Goal: Task Accomplishment & Management: Complete application form

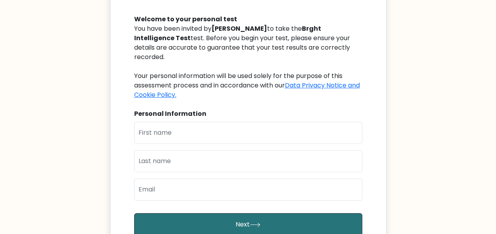
scroll to position [80, 0]
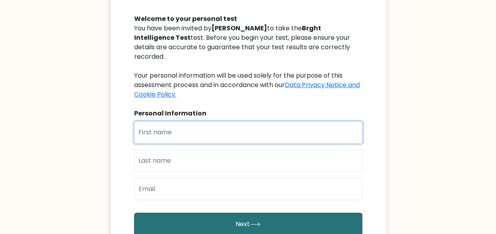
click at [174, 122] on input "text" at bounding box center [248, 133] width 228 height 22
type input "Michael"
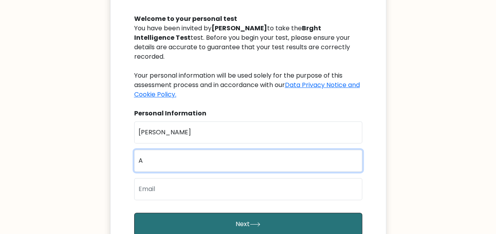
type input "Alege"
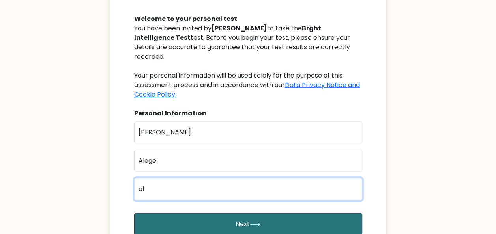
type input "alegemichael16@gmail.com"
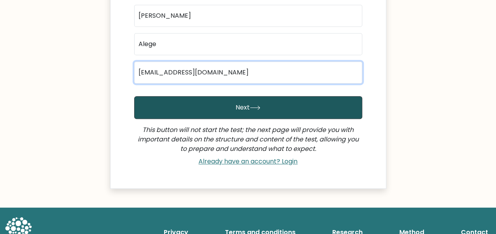
scroll to position [198, 0]
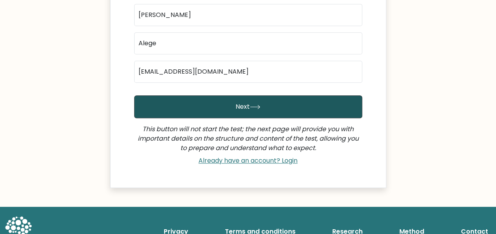
click at [207, 100] on button "Next" at bounding box center [248, 106] width 228 height 23
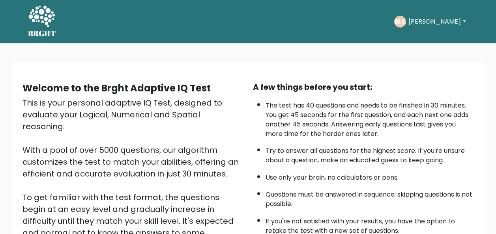
scroll to position [69, 0]
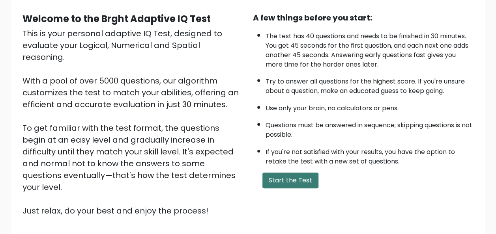
click at [275, 178] on button "Start the Test" at bounding box center [290, 181] width 56 height 16
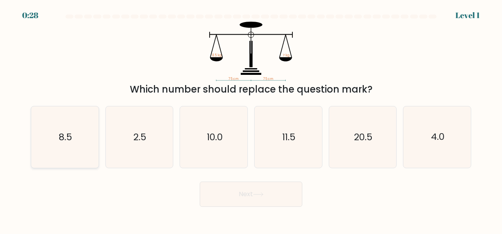
click at [67, 149] on icon "8.5" at bounding box center [65, 138] width 62 height 62
click at [251, 119] on input "a. 8.5" at bounding box center [251, 118] width 0 height 2
radio input "true"
click at [233, 198] on button "Next" at bounding box center [251, 194] width 103 height 25
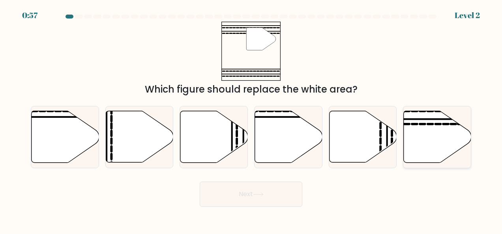
click at [432, 124] on icon at bounding box center [430, 124] width 5 height 0
click at [251, 119] on input "f." at bounding box center [251, 118] width 0 height 2
radio input "true"
click at [276, 196] on button "Next" at bounding box center [251, 194] width 103 height 25
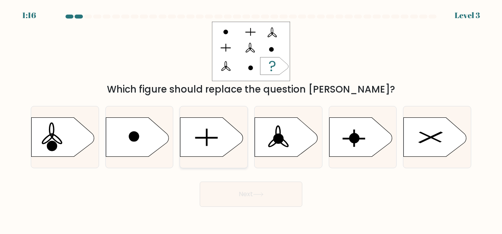
click at [236, 124] on icon at bounding box center [213, 138] width 67 height 40
click at [251, 119] on input "c." at bounding box center [251, 118] width 0 height 2
radio input "true"
click at [284, 198] on button "Next" at bounding box center [251, 194] width 103 height 25
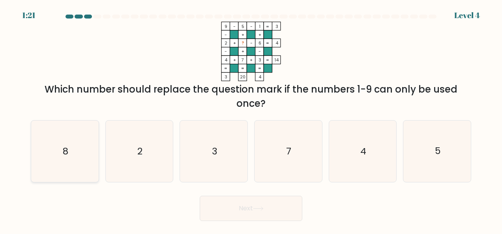
click at [67, 147] on text "8" at bounding box center [66, 151] width 6 height 13
click at [251, 119] on input "a. 8" at bounding box center [251, 118] width 0 height 2
radio input "true"
click at [260, 211] on button "Next" at bounding box center [251, 208] width 103 height 25
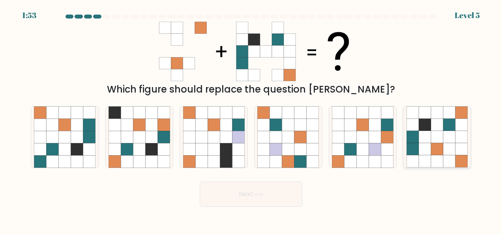
click at [449, 135] on icon at bounding box center [449, 137] width 12 height 12
click at [251, 119] on input "f." at bounding box center [251, 118] width 0 height 2
radio input "true"
click at [263, 194] on icon at bounding box center [257, 195] width 9 height 4
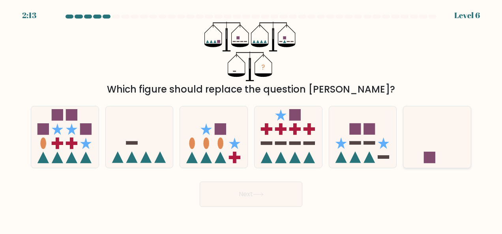
click at [436, 138] on icon at bounding box center [436, 137] width 67 height 56
click at [251, 119] on input "f." at bounding box center [251, 118] width 0 height 2
radio input "true"
click at [269, 191] on button "Next" at bounding box center [251, 194] width 103 height 25
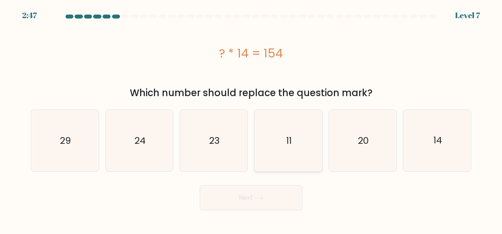
click at [301, 143] on icon "11" at bounding box center [288, 141] width 62 height 62
click at [251, 119] on input "d. 11" at bounding box center [251, 118] width 0 height 2
radio input "true"
click at [274, 197] on button "Next" at bounding box center [251, 197] width 103 height 25
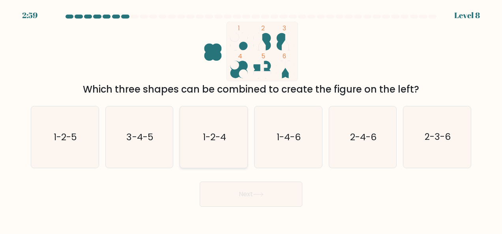
click at [221, 143] on text "1-2-4" at bounding box center [214, 137] width 23 height 13
click at [251, 119] on input "c. 1-2-4" at bounding box center [251, 118] width 0 height 2
radio input "true"
click at [252, 203] on button "Next" at bounding box center [251, 194] width 103 height 25
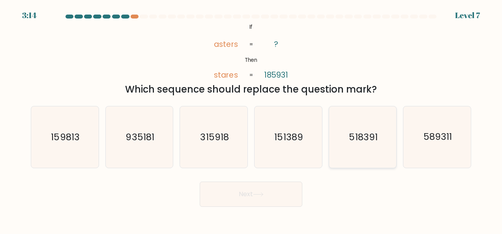
click at [365, 146] on icon "518391" at bounding box center [363, 138] width 62 height 62
click at [251, 119] on input "e. 518391" at bounding box center [251, 118] width 0 height 2
radio input "true"
click at [254, 195] on button "Next" at bounding box center [251, 194] width 103 height 25
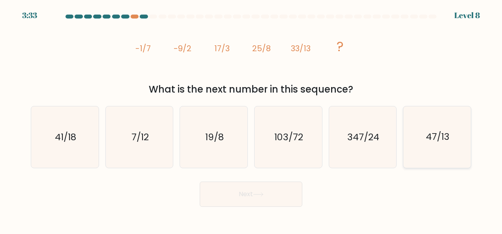
click at [428, 131] on text "47/13" at bounding box center [438, 137] width 24 height 13
click at [251, 119] on input "f. 47/13" at bounding box center [251, 118] width 0 height 2
radio input "true"
click at [238, 198] on button "Next" at bounding box center [251, 194] width 103 height 25
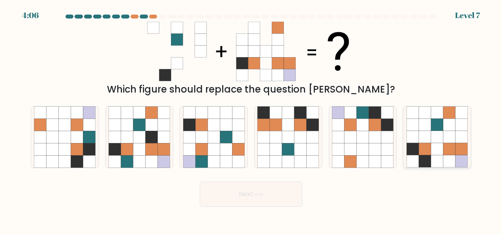
click at [454, 135] on icon at bounding box center [449, 137] width 12 height 12
click at [251, 119] on input "f." at bounding box center [251, 118] width 0 height 2
radio input "true"
click at [263, 198] on button "Next" at bounding box center [251, 194] width 103 height 25
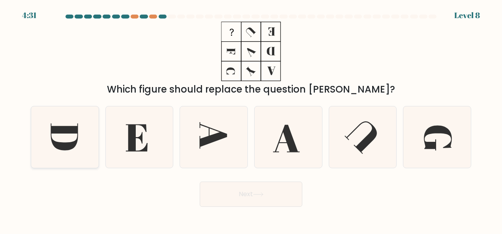
click at [52, 139] on icon at bounding box center [64, 136] width 27 height 27
click at [251, 119] on input "a." at bounding box center [251, 118] width 0 height 2
radio input "true"
click at [232, 187] on button "Next" at bounding box center [251, 194] width 103 height 25
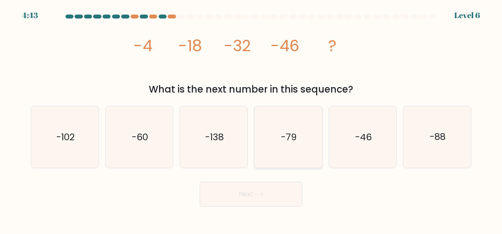
click at [293, 139] on text "-79" at bounding box center [289, 137] width 16 height 13
click at [251, 119] on input "d. -79" at bounding box center [251, 118] width 0 height 2
radio input "true"
click at [254, 199] on button "Next" at bounding box center [251, 194] width 103 height 25
click at [243, 193] on button "Next" at bounding box center [251, 194] width 103 height 25
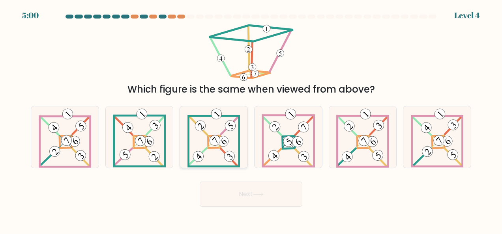
click at [194, 146] on icon at bounding box center [213, 138] width 53 height 62
click at [251, 119] on input "c." at bounding box center [251, 118] width 0 height 2
radio input "true"
click at [241, 194] on button "Next" at bounding box center [251, 194] width 103 height 25
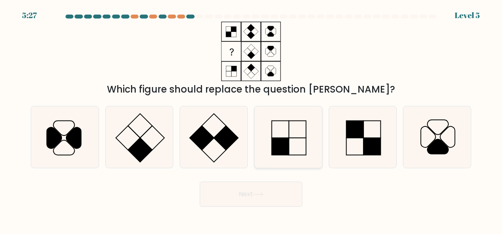
click at [279, 139] on rect at bounding box center [280, 146] width 17 height 17
click at [251, 119] on input "d." at bounding box center [251, 118] width 0 height 2
radio input "true"
click at [253, 193] on button "Next" at bounding box center [251, 194] width 103 height 25
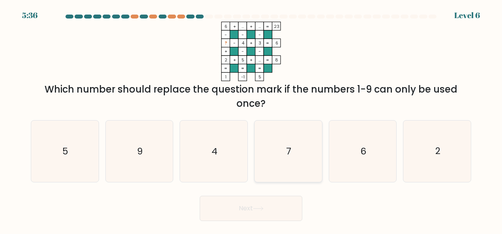
click at [295, 151] on icon "7" at bounding box center [288, 152] width 62 height 62
click at [251, 119] on input "d. 7" at bounding box center [251, 118] width 0 height 2
radio input "true"
click at [252, 209] on button "Next" at bounding box center [251, 208] width 103 height 25
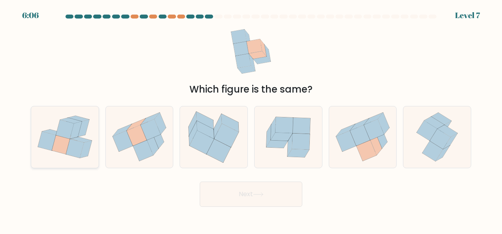
click at [73, 148] on icon at bounding box center [75, 148] width 18 height 19
click at [251, 119] on input "a." at bounding box center [251, 118] width 0 height 2
radio input "true"
click at [253, 198] on button "Next" at bounding box center [251, 194] width 103 height 25
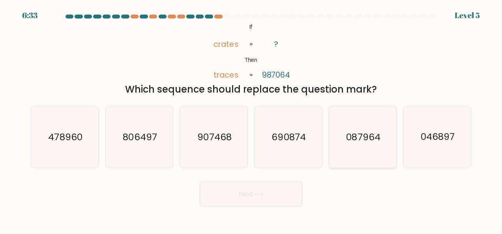
click at [353, 129] on icon "087964" at bounding box center [363, 138] width 62 height 62
click at [251, 119] on input "e. 087964" at bounding box center [251, 118] width 0 height 2
radio input "true"
click at [256, 192] on button "Next" at bounding box center [251, 194] width 103 height 25
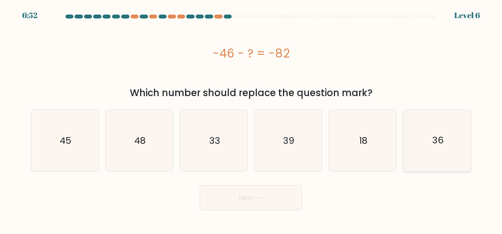
click at [439, 138] on text "36" at bounding box center [437, 141] width 11 height 13
click at [251, 119] on input "f. 36" at bounding box center [251, 118] width 0 height 2
radio input "true"
click at [255, 198] on icon at bounding box center [258, 198] width 11 height 4
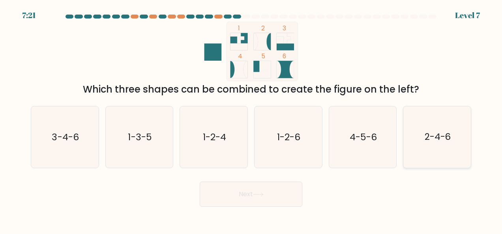
click at [431, 137] on text "2-4-6" at bounding box center [437, 137] width 26 height 13
click at [251, 119] on input "f. 2-4-6" at bounding box center [251, 118] width 0 height 2
radio input "true"
click at [264, 193] on icon at bounding box center [258, 195] width 11 height 4
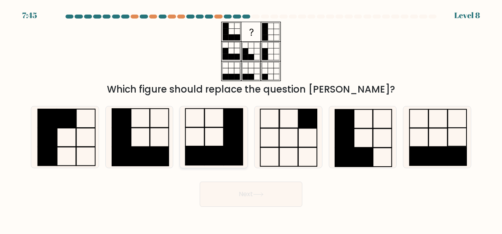
click at [211, 134] on icon at bounding box center [214, 138] width 62 height 62
click at [251, 119] on input "c." at bounding box center [251, 118] width 0 height 2
radio input "true"
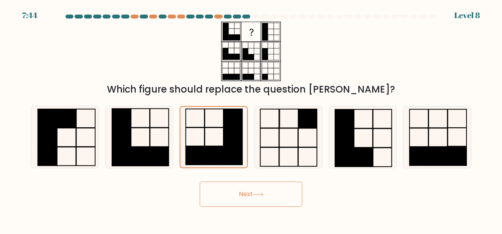
click at [253, 197] on button "Next" at bounding box center [251, 194] width 103 height 25
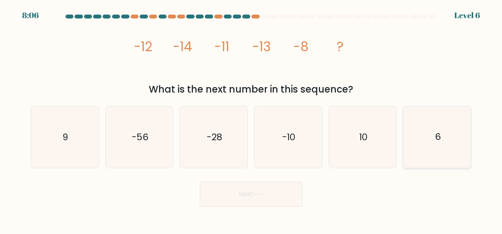
click at [447, 150] on icon "6" at bounding box center [437, 138] width 62 height 62
click at [251, 119] on input "f. 6" at bounding box center [251, 118] width 0 height 2
radio input "true"
click at [262, 190] on button "Next" at bounding box center [251, 194] width 103 height 25
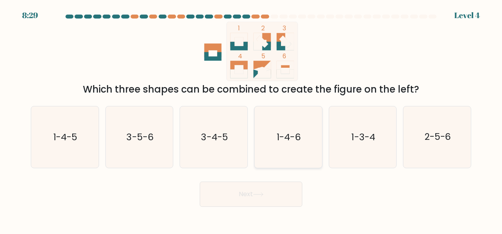
click at [275, 145] on icon "1-4-6" at bounding box center [288, 138] width 62 height 62
click at [251, 119] on input "d. 1-4-6" at bounding box center [251, 118] width 0 height 2
radio input "true"
click at [251, 196] on button "Next" at bounding box center [251, 194] width 103 height 25
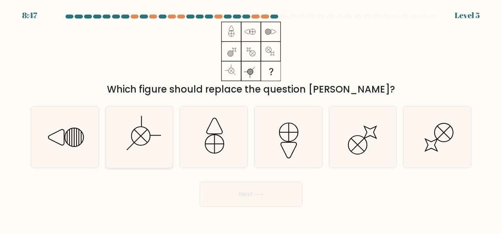
click at [149, 139] on circle at bounding box center [140, 136] width 26 height 26
click at [251, 119] on input "b." at bounding box center [251, 118] width 0 height 2
radio input "true"
click at [252, 193] on button "Next" at bounding box center [251, 194] width 103 height 25
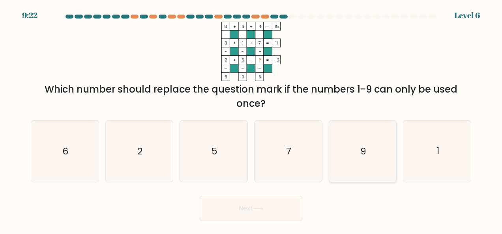
click at [350, 143] on icon "9" at bounding box center [363, 152] width 62 height 62
click at [251, 119] on input "e. 9" at bounding box center [251, 118] width 0 height 2
radio input "true"
click at [260, 205] on button "Next" at bounding box center [251, 208] width 103 height 25
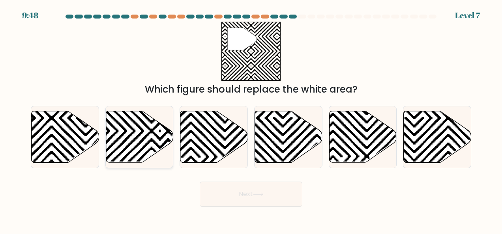
click at [144, 136] on icon at bounding box center [139, 137] width 67 height 52
click at [251, 119] on input "b." at bounding box center [251, 118] width 0 height 2
radio input "true"
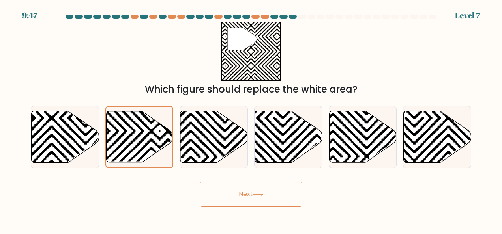
click at [274, 198] on button "Next" at bounding box center [251, 194] width 103 height 25
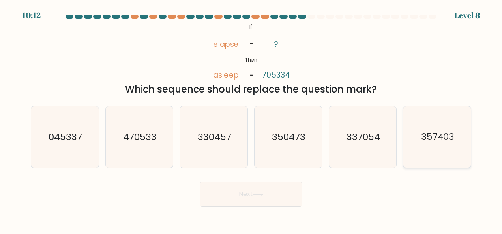
click at [432, 136] on text "357403" at bounding box center [438, 137] width 34 height 13
click at [251, 119] on input "f. 357403" at bounding box center [251, 118] width 0 height 2
radio input "true"
click at [264, 196] on icon at bounding box center [258, 195] width 11 height 4
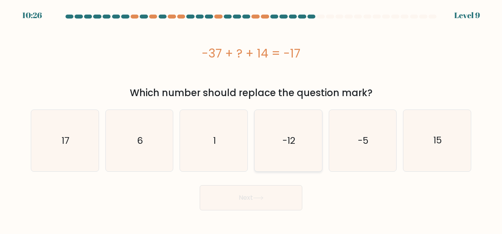
click at [277, 137] on icon "-12" at bounding box center [288, 141] width 62 height 62
click at [251, 119] on input "d. -12" at bounding box center [251, 118] width 0 height 2
radio input "true"
click at [253, 196] on button "Next" at bounding box center [251, 197] width 103 height 25
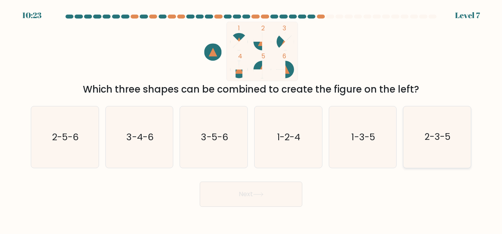
click at [430, 135] on text "2-3-5" at bounding box center [437, 137] width 26 height 13
click at [251, 119] on input "f. 2-3-5" at bounding box center [251, 118] width 0 height 2
radio input "true"
click at [274, 201] on button "Next" at bounding box center [251, 194] width 103 height 25
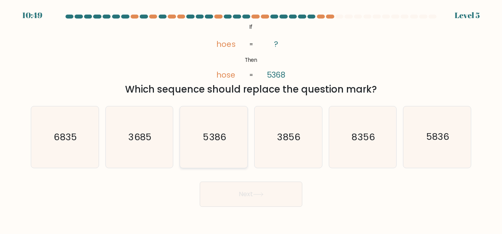
click at [217, 133] on text "5386" at bounding box center [214, 137] width 23 height 13
click at [251, 119] on input "c. 5386" at bounding box center [251, 118] width 0 height 2
radio input "true"
click at [251, 200] on button "Next" at bounding box center [251, 194] width 103 height 25
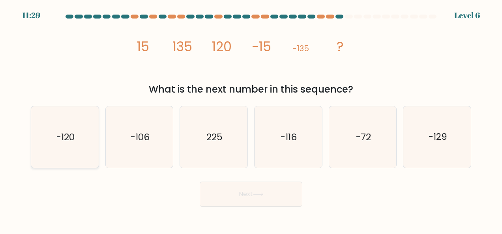
click at [71, 143] on text "-120" at bounding box center [65, 137] width 18 height 13
click at [251, 119] on input "a. -120" at bounding box center [251, 118] width 0 height 2
radio input "true"
click at [240, 193] on button "Next" at bounding box center [251, 194] width 103 height 25
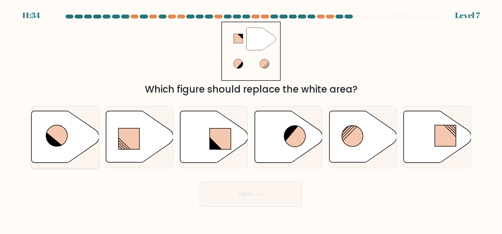
click at [63, 138] on icon at bounding box center [56, 135] width 21 height 21
click at [251, 119] on input "a." at bounding box center [251, 118] width 0 height 2
radio input "true"
click at [254, 199] on button "Next" at bounding box center [251, 194] width 103 height 25
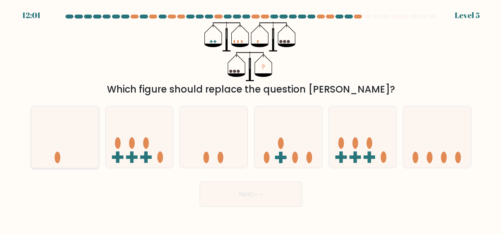
click at [57, 151] on icon at bounding box center [64, 137] width 67 height 56
click at [251, 119] on input "a." at bounding box center [251, 118] width 0 height 2
radio input "true"
click at [259, 193] on icon at bounding box center [258, 195] width 11 height 4
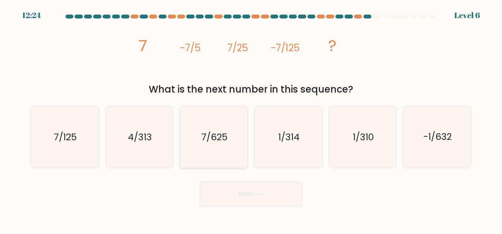
click at [230, 131] on icon "7/625" at bounding box center [214, 138] width 62 height 62
click at [251, 119] on input "c. 7/625" at bounding box center [251, 118] width 0 height 2
radio input "true"
click at [255, 200] on button "Next" at bounding box center [251, 194] width 103 height 25
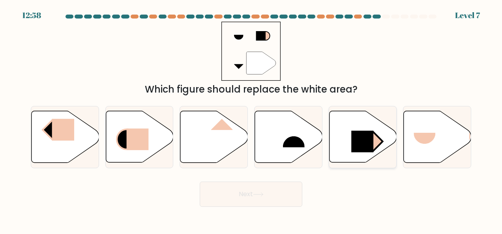
click at [349, 136] on icon at bounding box center [362, 137] width 67 height 52
click at [251, 119] on input "e." at bounding box center [251, 118] width 0 height 2
radio input "true"
click at [257, 189] on button "Next" at bounding box center [251, 194] width 103 height 25
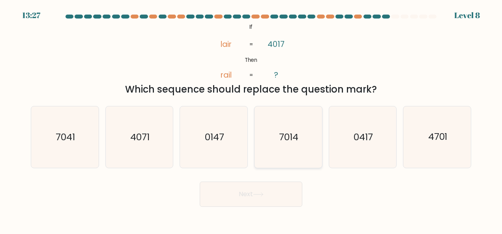
click at [300, 148] on icon "7014" at bounding box center [288, 138] width 62 height 62
click at [251, 119] on input "d. 7014" at bounding box center [251, 118] width 0 height 2
radio input "true"
click at [264, 192] on button "Next" at bounding box center [251, 194] width 103 height 25
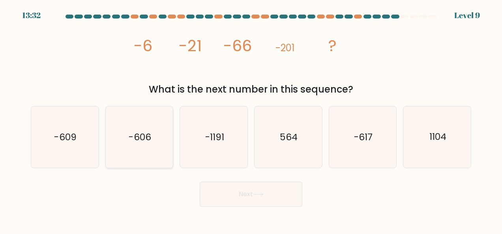
click at [158, 125] on icon "-606" at bounding box center [139, 138] width 62 height 62
click at [251, 119] on input "b. -606" at bounding box center [251, 118] width 0 height 2
radio input "true"
click at [236, 196] on button "Next" at bounding box center [251, 194] width 103 height 25
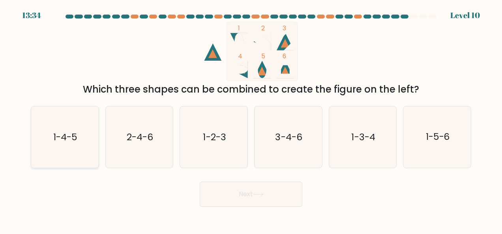
click at [96, 144] on div "1-4-5" at bounding box center [65, 137] width 68 height 62
click at [251, 119] on input "a. 1-4-5" at bounding box center [251, 118] width 0 height 2
radio input "true"
click at [237, 194] on button "Next" at bounding box center [251, 194] width 103 height 25
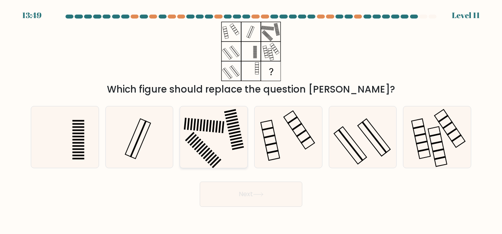
click at [223, 136] on icon at bounding box center [214, 138] width 62 height 62
click at [251, 119] on input "c." at bounding box center [251, 118] width 0 height 2
radio input "true"
click at [247, 198] on button "Next" at bounding box center [251, 194] width 103 height 25
click at [243, 193] on button "Next" at bounding box center [251, 194] width 103 height 25
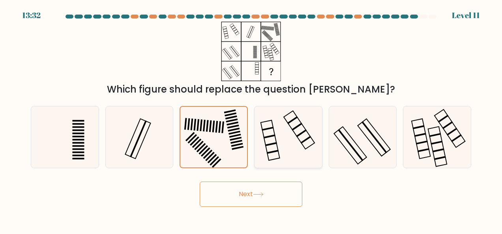
click at [298, 138] on icon at bounding box center [288, 138] width 62 height 62
click at [251, 119] on input "d." at bounding box center [251, 118] width 0 height 2
radio input "true"
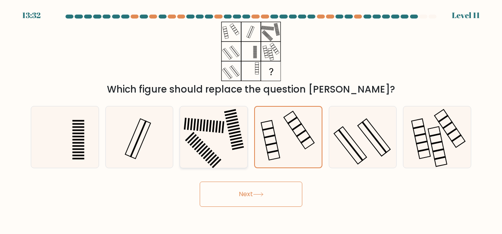
click at [219, 129] on rect at bounding box center [219, 127] width 3 height 12
click at [251, 119] on input "c." at bounding box center [251, 118] width 0 height 2
radio input "true"
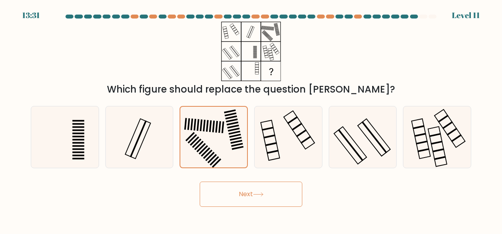
click at [264, 192] on button "Next" at bounding box center [251, 194] width 103 height 25
click at [243, 191] on button "Next" at bounding box center [251, 194] width 103 height 25
click at [268, 193] on button "Next" at bounding box center [251, 194] width 103 height 25
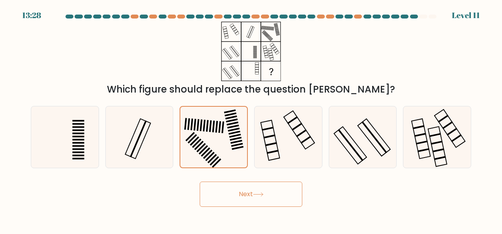
click at [268, 193] on button "Next" at bounding box center [251, 194] width 103 height 25
click at [424, 17] on div at bounding box center [423, 17] width 8 height 4
click at [288, 119] on icon at bounding box center [288, 138] width 62 height 62
click at [251, 119] on input "d." at bounding box center [251, 118] width 0 height 2
radio input "true"
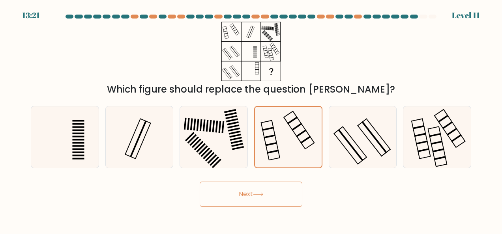
click at [245, 188] on button "Next" at bounding box center [251, 194] width 103 height 25
click at [265, 199] on button "Next" at bounding box center [251, 194] width 103 height 25
click at [258, 191] on button "Next" at bounding box center [251, 194] width 103 height 25
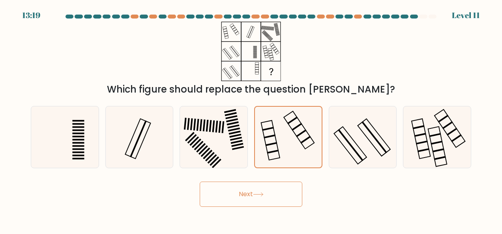
click at [258, 191] on button "Next" at bounding box center [251, 194] width 103 height 25
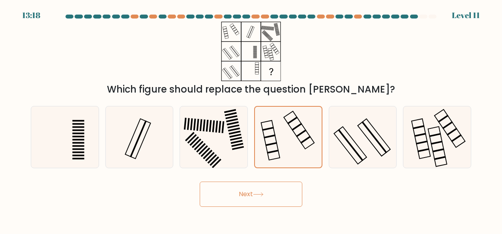
click at [258, 191] on button "Next" at bounding box center [251, 194] width 103 height 25
click at [219, 148] on icon at bounding box center [214, 138] width 62 height 62
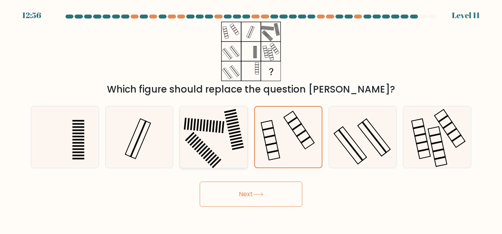
click at [251, 119] on input "c." at bounding box center [251, 118] width 0 height 2
radio input "true"
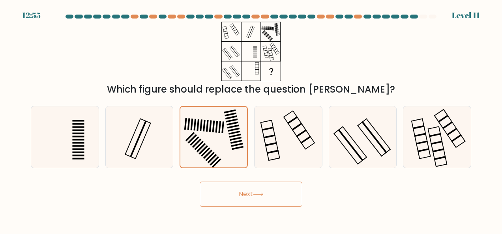
click at [254, 189] on button "Next" at bounding box center [251, 194] width 103 height 25
click at [256, 192] on button "Next" at bounding box center [251, 194] width 103 height 25
click at [260, 194] on icon at bounding box center [258, 195] width 11 height 4
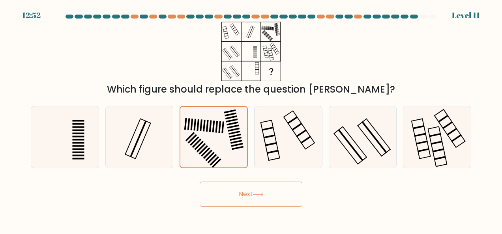
click at [260, 194] on icon at bounding box center [258, 195] width 11 height 4
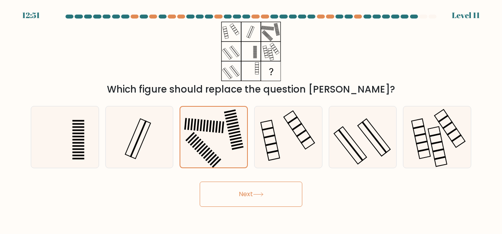
click at [260, 194] on icon at bounding box center [258, 195] width 11 height 4
click at [256, 189] on button "Next" at bounding box center [251, 194] width 103 height 25
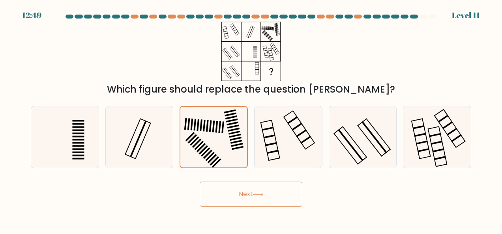
click at [256, 189] on button "Next" at bounding box center [251, 194] width 103 height 25
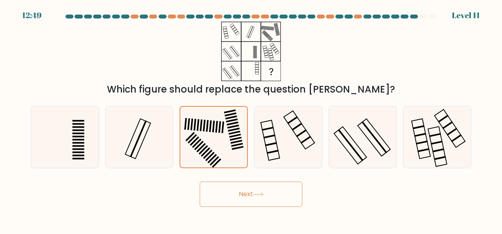
click at [256, 189] on button "Next" at bounding box center [251, 194] width 103 height 25
click at [239, 164] on icon at bounding box center [213, 137] width 61 height 61
click at [251, 119] on input "c." at bounding box center [251, 118] width 0 height 2
click at [249, 192] on button "Next" at bounding box center [251, 194] width 103 height 25
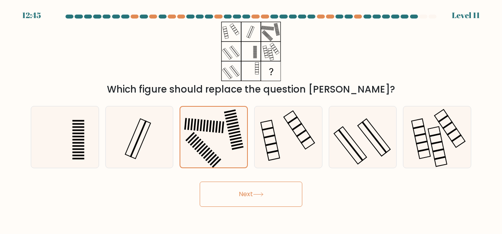
click at [249, 192] on button "Next" at bounding box center [251, 194] width 103 height 25
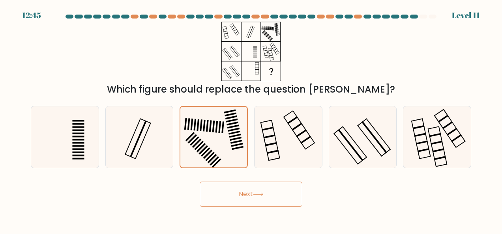
click at [249, 192] on button "Next" at bounding box center [251, 194] width 103 height 25
click at [279, 192] on button "Next" at bounding box center [251, 194] width 103 height 25
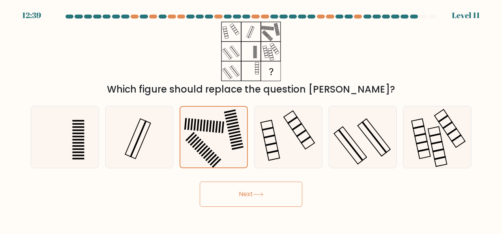
click at [279, 192] on button "Next" at bounding box center [251, 194] width 103 height 25
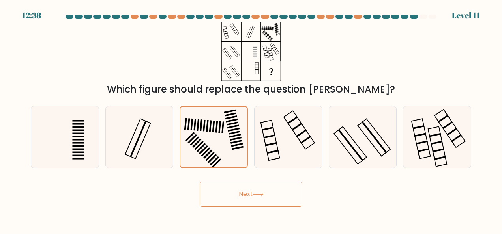
click at [279, 192] on button "Next" at bounding box center [251, 194] width 103 height 25
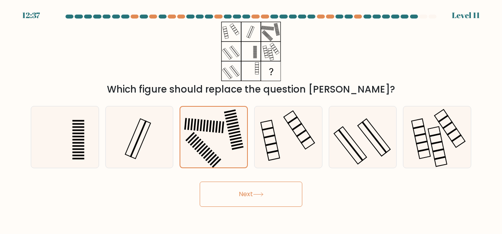
click at [279, 192] on button "Next" at bounding box center [251, 194] width 103 height 25
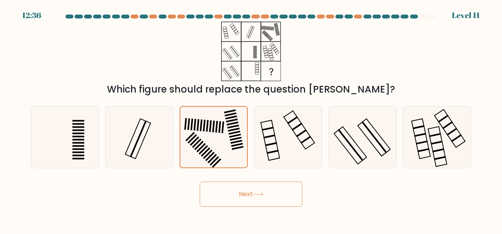
click at [279, 192] on button "Next" at bounding box center [251, 194] width 103 height 25
drag, startPoint x: 279, startPoint y: 192, endPoint x: 260, endPoint y: 191, distance: 18.2
click at [275, 193] on button "Next" at bounding box center [251, 194] width 103 height 25
click at [251, 189] on button "Next" at bounding box center [251, 194] width 103 height 25
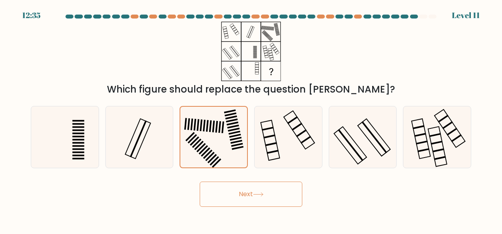
click at [251, 189] on button "Next" at bounding box center [251, 194] width 103 height 25
click at [432, 15] on div at bounding box center [432, 17] width 8 height 4
drag, startPoint x: 432, startPoint y: 14, endPoint x: 421, endPoint y: 21, distance: 13.1
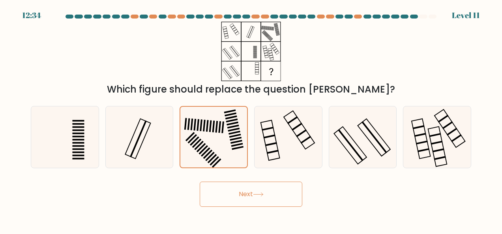
click at [421, 21] on div at bounding box center [251, 18] width 450 height 7
click at [262, 201] on button "Next" at bounding box center [251, 194] width 103 height 25
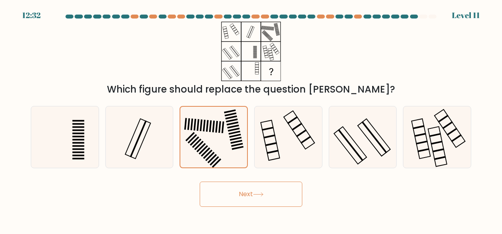
click at [262, 201] on button "Next" at bounding box center [251, 194] width 103 height 25
click at [255, 194] on icon at bounding box center [258, 195] width 11 height 4
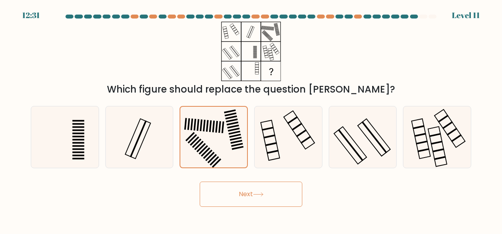
click at [255, 194] on icon at bounding box center [258, 195] width 11 height 4
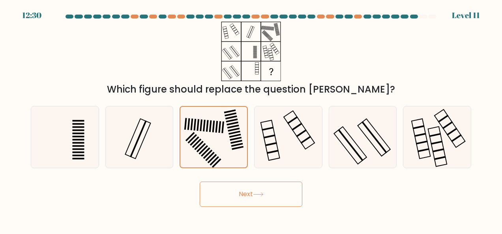
click at [255, 194] on icon at bounding box center [258, 195] width 11 height 4
click at [255, 189] on button "Next" at bounding box center [251, 194] width 103 height 25
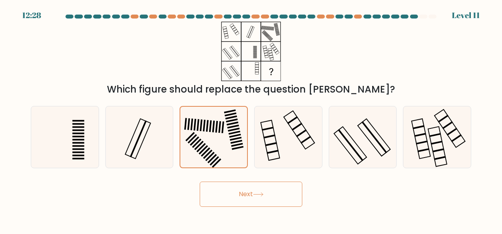
click at [255, 189] on button "Next" at bounding box center [251, 194] width 103 height 25
click at [260, 197] on button "Next" at bounding box center [251, 194] width 103 height 25
click at [447, 81] on div "Which figure should replace the question mark?" at bounding box center [251, 59] width 450 height 75
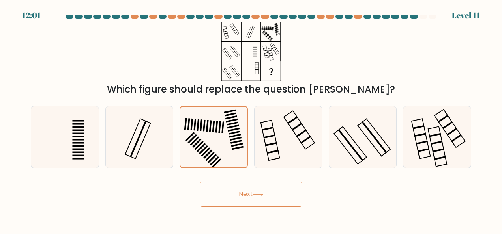
click at [240, 192] on button "Next" at bounding box center [251, 194] width 103 height 25
click at [157, 141] on icon at bounding box center [139, 138] width 62 height 62
click at [251, 119] on input "b." at bounding box center [251, 118] width 0 height 2
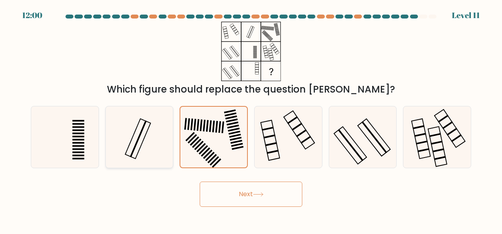
radio input "true"
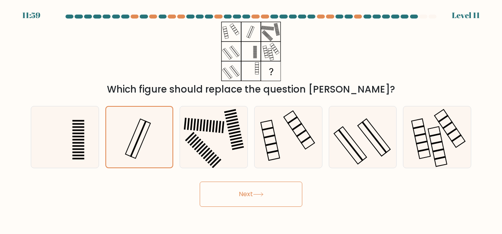
click at [241, 191] on button "Next" at bounding box center [251, 194] width 103 height 25
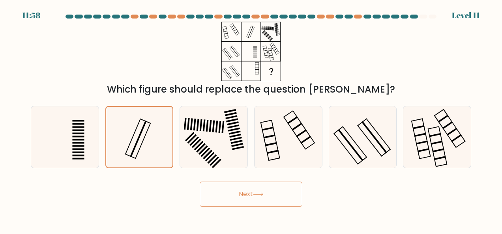
click at [241, 191] on button "Next" at bounding box center [251, 194] width 103 height 25
drag, startPoint x: 241, startPoint y: 191, endPoint x: 237, endPoint y: 188, distance: 5.1
click at [237, 188] on button "Next" at bounding box center [251, 194] width 103 height 25
click at [67, 131] on icon at bounding box center [65, 138] width 62 height 62
click at [251, 119] on input "a." at bounding box center [251, 118] width 0 height 2
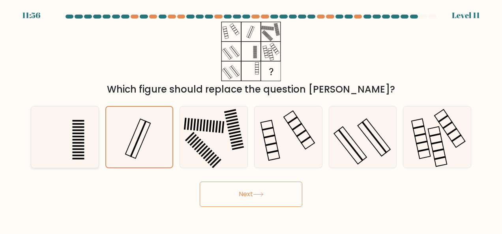
radio input "true"
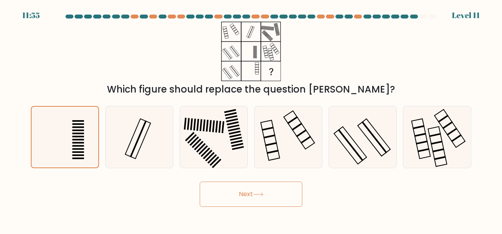
click at [236, 192] on button "Next" at bounding box center [251, 194] width 103 height 25
click at [413, 152] on icon at bounding box center [437, 138] width 62 height 62
click at [251, 119] on input "f." at bounding box center [251, 118] width 0 height 2
radio input "true"
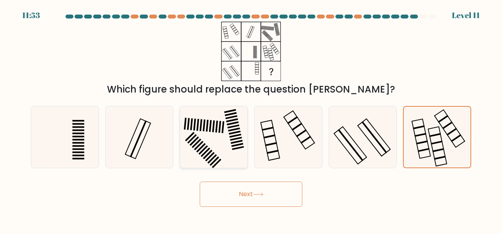
click at [221, 142] on icon at bounding box center [214, 138] width 62 height 62
click at [251, 119] on input "c." at bounding box center [251, 118] width 0 height 2
radio input "true"
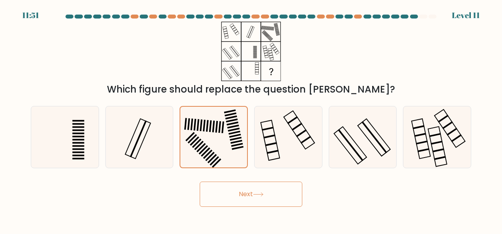
click at [251, 193] on button "Next" at bounding box center [251, 194] width 103 height 25
click at [213, 142] on icon at bounding box center [214, 138] width 62 height 62
click at [251, 119] on input "c." at bounding box center [251, 118] width 0 height 2
radio input "true"
click at [250, 195] on button "Next" at bounding box center [251, 194] width 103 height 25
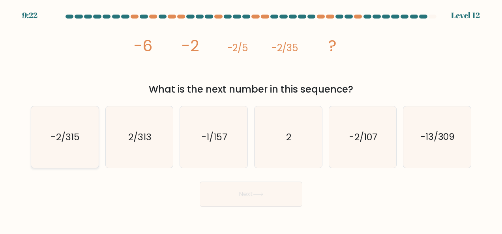
click at [68, 143] on text "-2/315" at bounding box center [65, 137] width 28 height 13
click at [251, 119] on input "a. -2/315" at bounding box center [251, 118] width 0 height 2
radio input "true"
click at [259, 196] on icon at bounding box center [258, 195] width 11 height 4
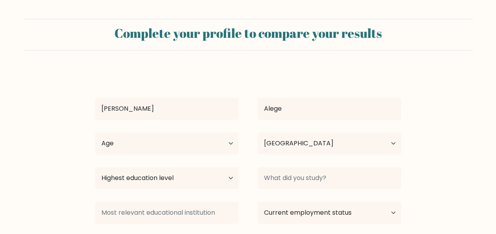
select select "NG"
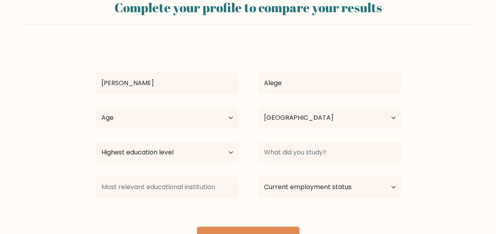
scroll to position [25, 0]
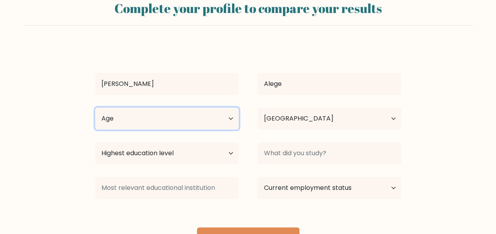
click at [223, 116] on select "Age Under 18 years old 18-24 years old 25-34 years old 35-44 years old 45-54 ye…" at bounding box center [167, 119] width 144 height 22
select select "18_24"
click at [95, 108] on select "Age Under 18 years old 18-24 years old 25-34 years old 35-44 years old 45-54 ye…" at bounding box center [167, 119] width 144 height 22
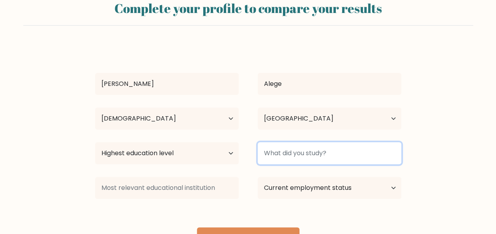
click at [304, 158] on input at bounding box center [330, 153] width 144 height 22
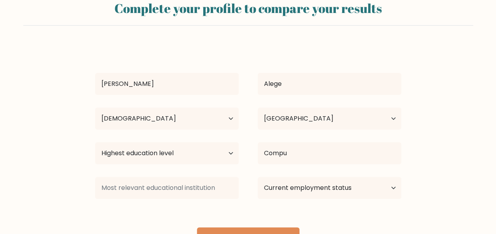
click at [291, 215] on div "Michael Alege Age Under 18 years old 18-24 years old 25-34 years old 35-44 year…" at bounding box center [248, 149] width 316 height 208
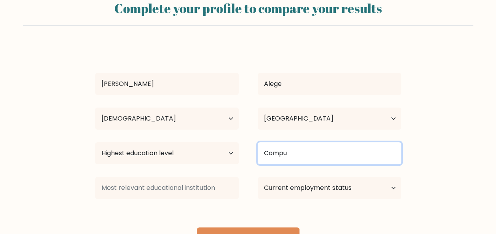
click at [302, 155] on input "Compu" at bounding box center [330, 153] width 144 height 22
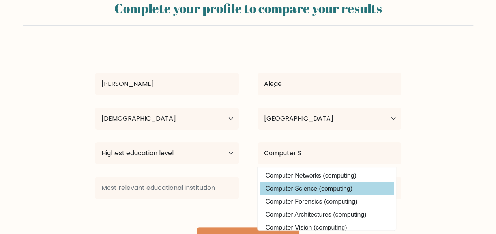
click at [313, 191] on div "Michael Alege Age Under 18 years old 18-24 years old 25-34 years old 35-44 year…" at bounding box center [248, 149] width 316 height 208
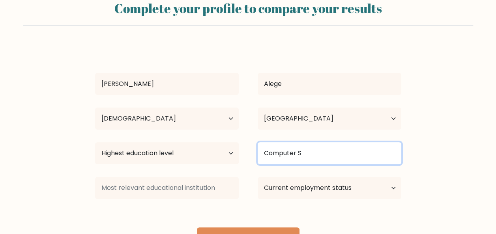
click at [320, 157] on input "Computer S" at bounding box center [330, 153] width 144 height 22
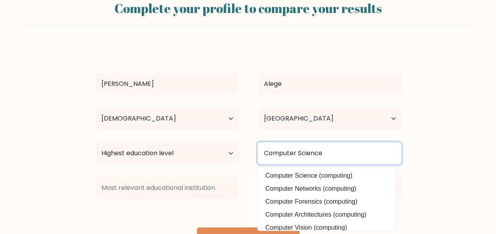
type input "Computer Science"
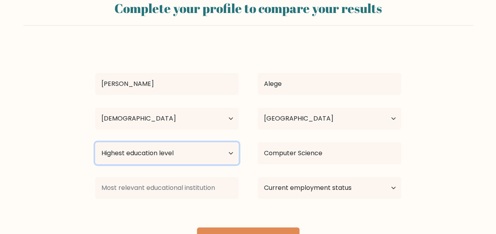
click at [210, 154] on select "Highest education level No schooling Primary Lower Secondary Upper Secondary Oc…" at bounding box center [167, 153] width 144 height 22
select select "bachelors_degree"
click at [95, 142] on select "Highest education level No schooling Primary Lower Secondary Upper Secondary Oc…" at bounding box center [167, 153] width 144 height 22
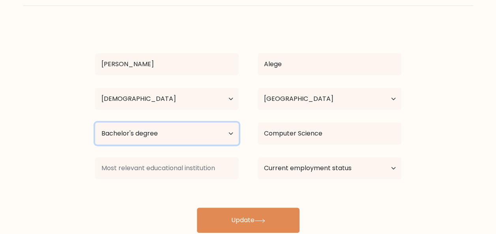
scroll to position [65, 0]
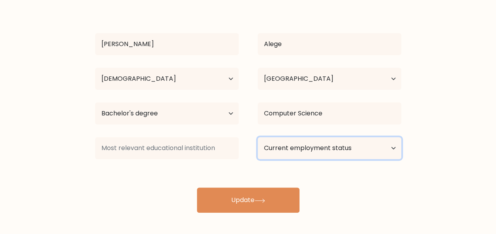
click at [312, 144] on select "Current employment status Employed Student Retired Other / prefer not to answer" at bounding box center [330, 148] width 144 height 22
select select "other"
click at [258, 137] on select "Current employment status Employed Student Retired Other / prefer not to answer" at bounding box center [330, 148] width 144 height 22
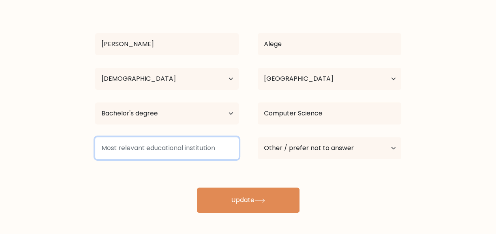
click at [190, 149] on input at bounding box center [167, 148] width 144 height 22
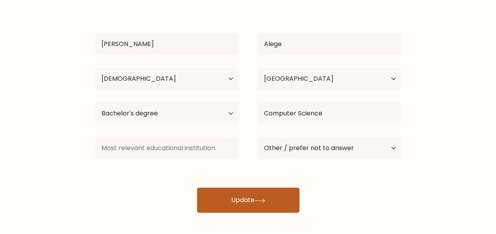
click at [245, 200] on button "Update" at bounding box center [248, 200] width 103 height 25
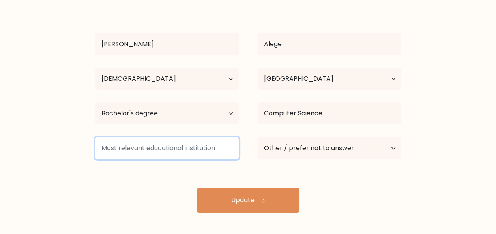
click at [185, 146] on input at bounding box center [167, 148] width 144 height 22
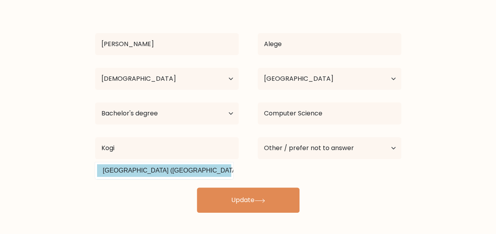
click at [172, 176] on div "Michael Alege Age Under 18 years old 18-24 years old 25-34 years old 35-44 year…" at bounding box center [248, 109] width 316 height 208
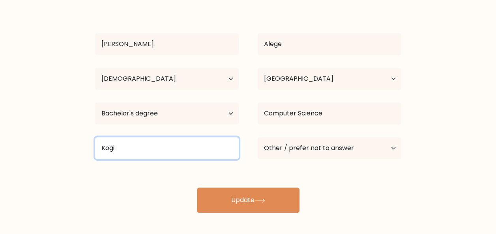
click at [161, 145] on input "Kogi" at bounding box center [167, 148] width 144 height 22
click at [161, 151] on input "Kogi St" at bounding box center [167, 148] width 144 height 22
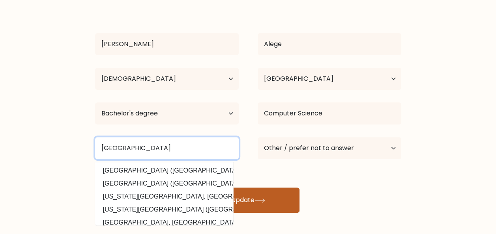
type input "Kogi State University"
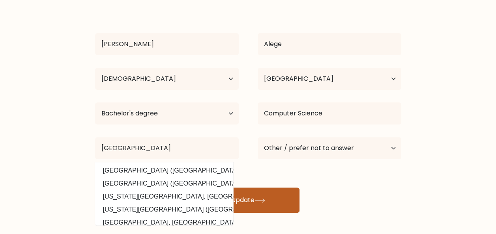
click at [272, 196] on button "Update" at bounding box center [248, 200] width 103 height 25
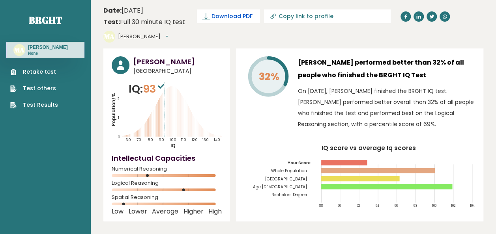
click at [231, 15] on span "Download PDF" at bounding box center [231, 16] width 41 height 8
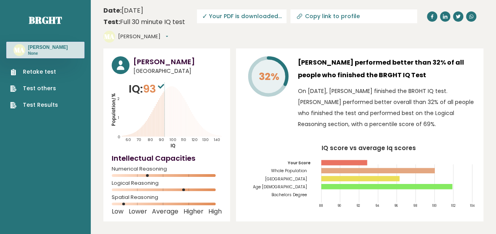
click at [242, 38] on header "Date: September 13, 2025 Test: Full 30 minute IQ test Download PDF Downloading.…" at bounding box center [293, 24] width 380 height 41
click at [142, 36] on button "[PERSON_NAME]" at bounding box center [143, 37] width 50 height 8
click at [221, 35] on header "Date: September 13, 2025 Test: Full 30 minute IQ test Download PDF Downloading.…" at bounding box center [293, 24] width 380 height 41
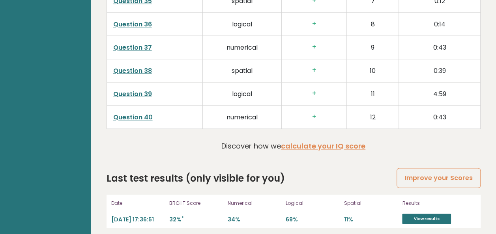
scroll to position [2063, 0]
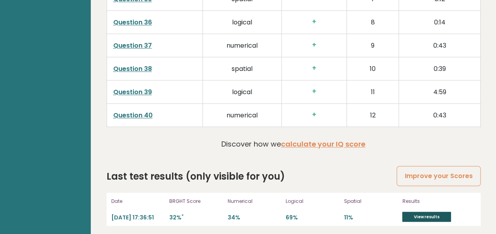
click at [427, 212] on link "View results" at bounding box center [426, 217] width 49 height 10
click at [423, 212] on link "View results" at bounding box center [426, 217] width 49 height 10
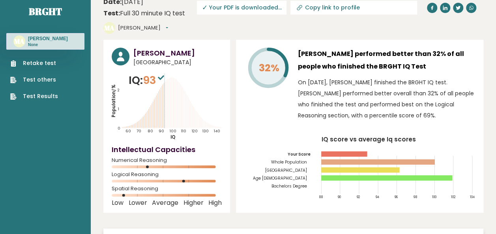
scroll to position [4, 0]
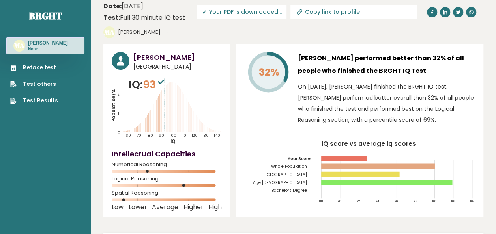
click at [152, 110] on icon at bounding box center [152, 120] width 0 height 24
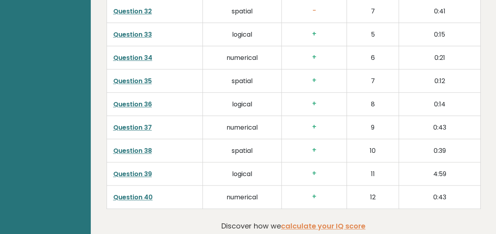
scroll to position [2063, 0]
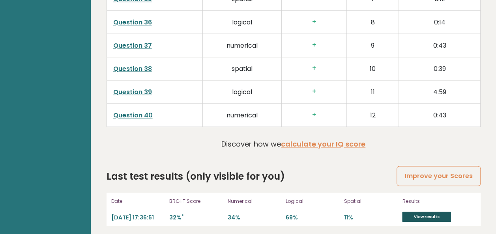
click at [432, 213] on link "View results" at bounding box center [426, 217] width 49 height 10
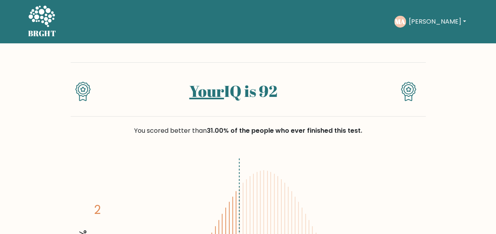
click at [436, 22] on button "[PERSON_NAME]" at bounding box center [437, 22] width 62 height 10
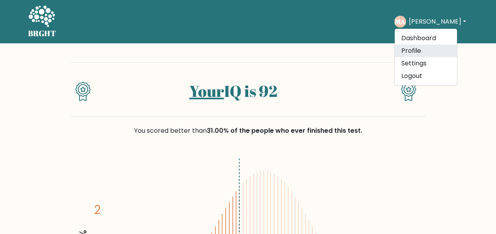
click at [434, 50] on link "Profile" at bounding box center [426, 51] width 62 height 13
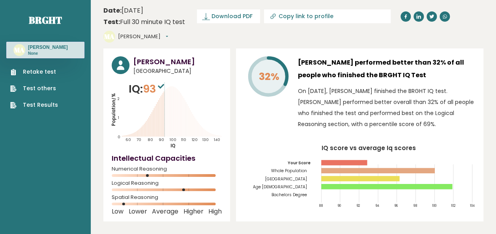
click at [168, 33] on button "[PERSON_NAME]" at bounding box center [143, 37] width 50 height 8
click at [219, 84] on icon "Population/% IQ 0 1 2 60 70 80 90 100 110 120 130 140" at bounding box center [167, 115] width 110 height 68
